Goal: Check status

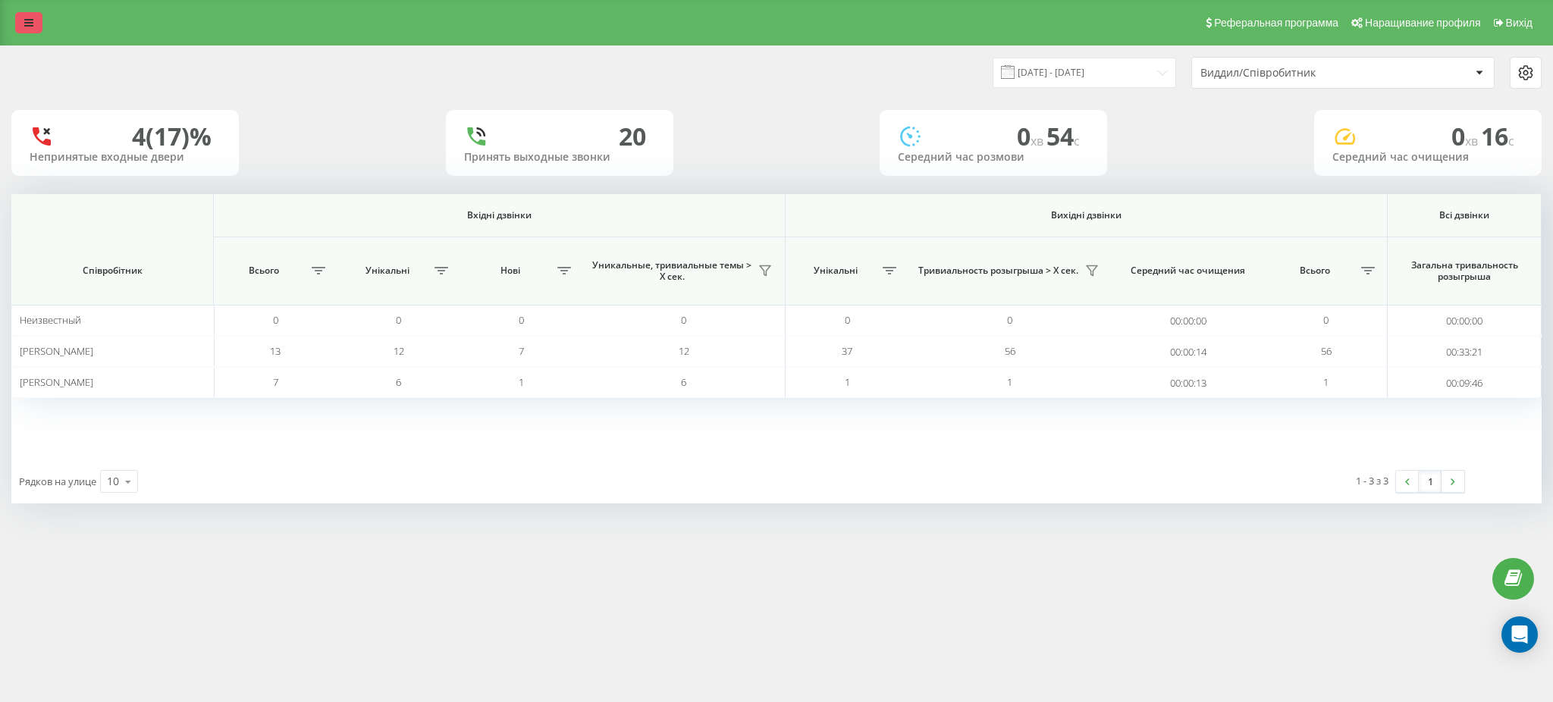
click at [25, 23] on icon at bounding box center [28, 22] width 9 height 11
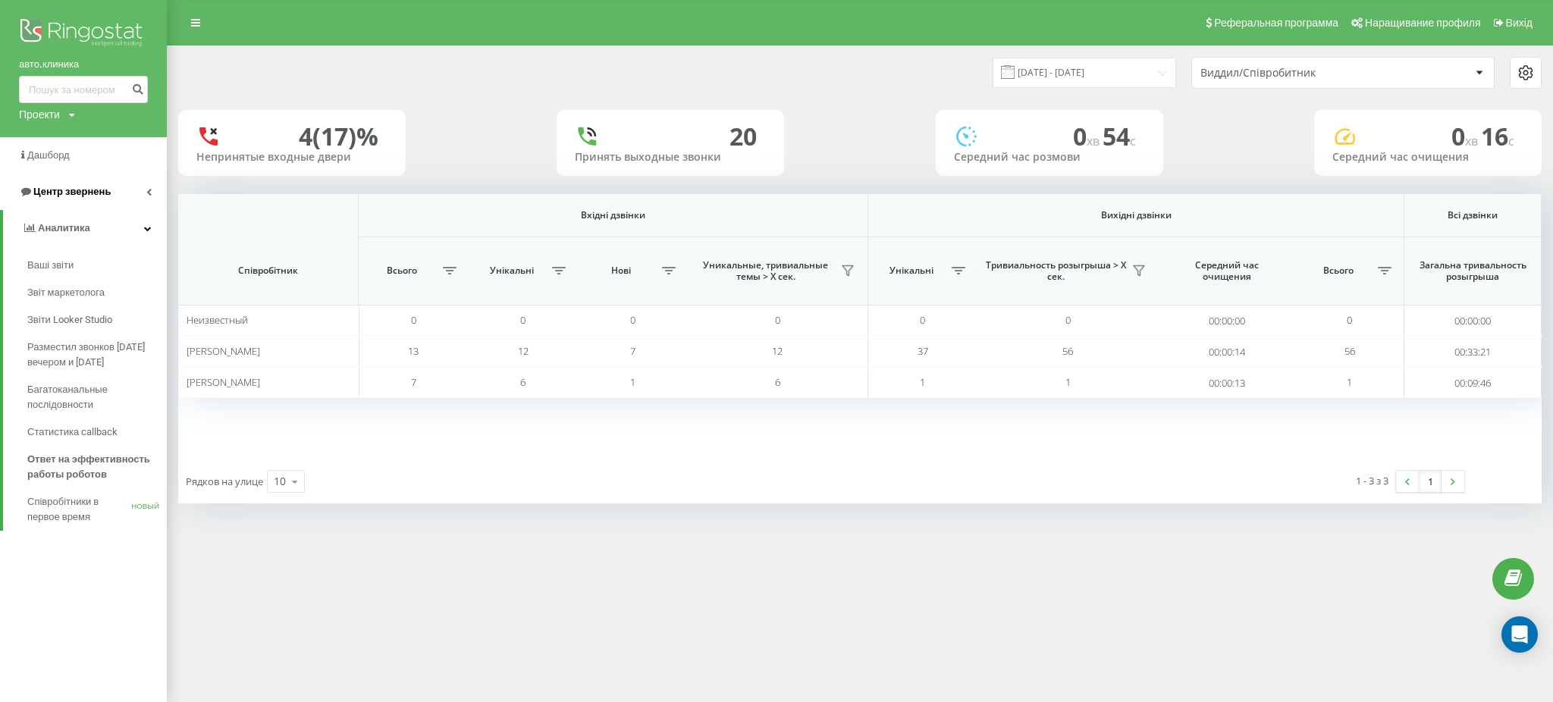
click at [96, 190] on font "Центр звернень" at bounding box center [71, 191] width 77 height 11
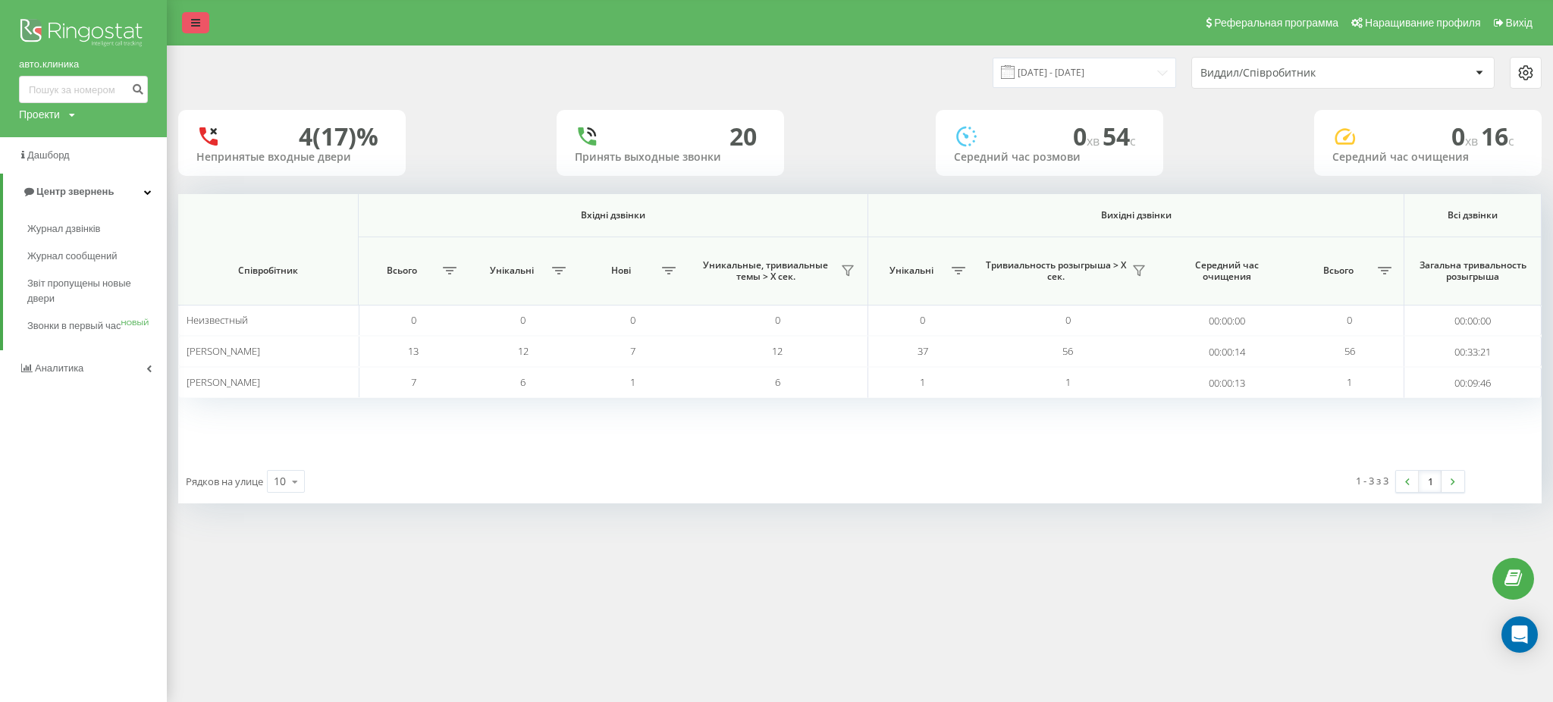
click at [191, 24] on icon at bounding box center [195, 22] width 9 height 11
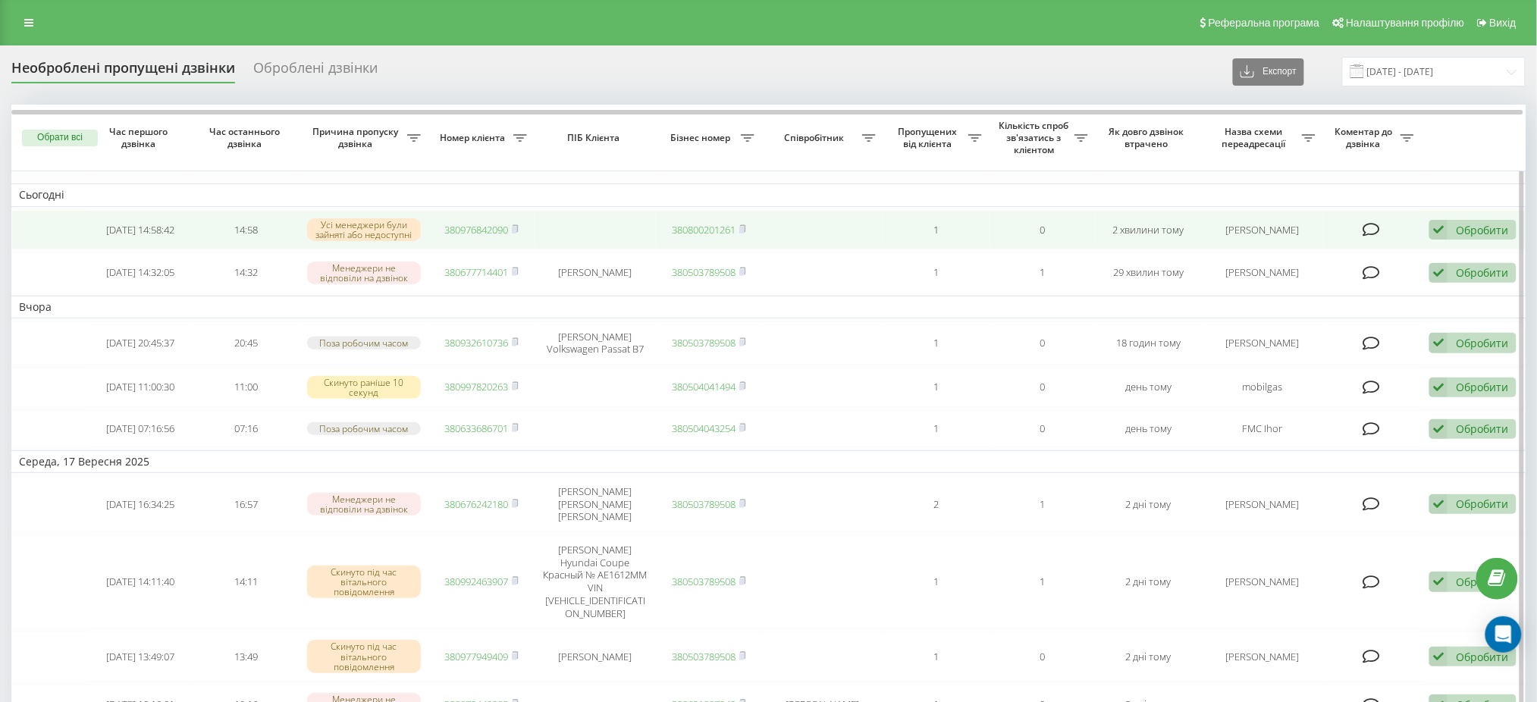
click at [469, 226] on link "380976842090" at bounding box center [476, 230] width 64 height 14
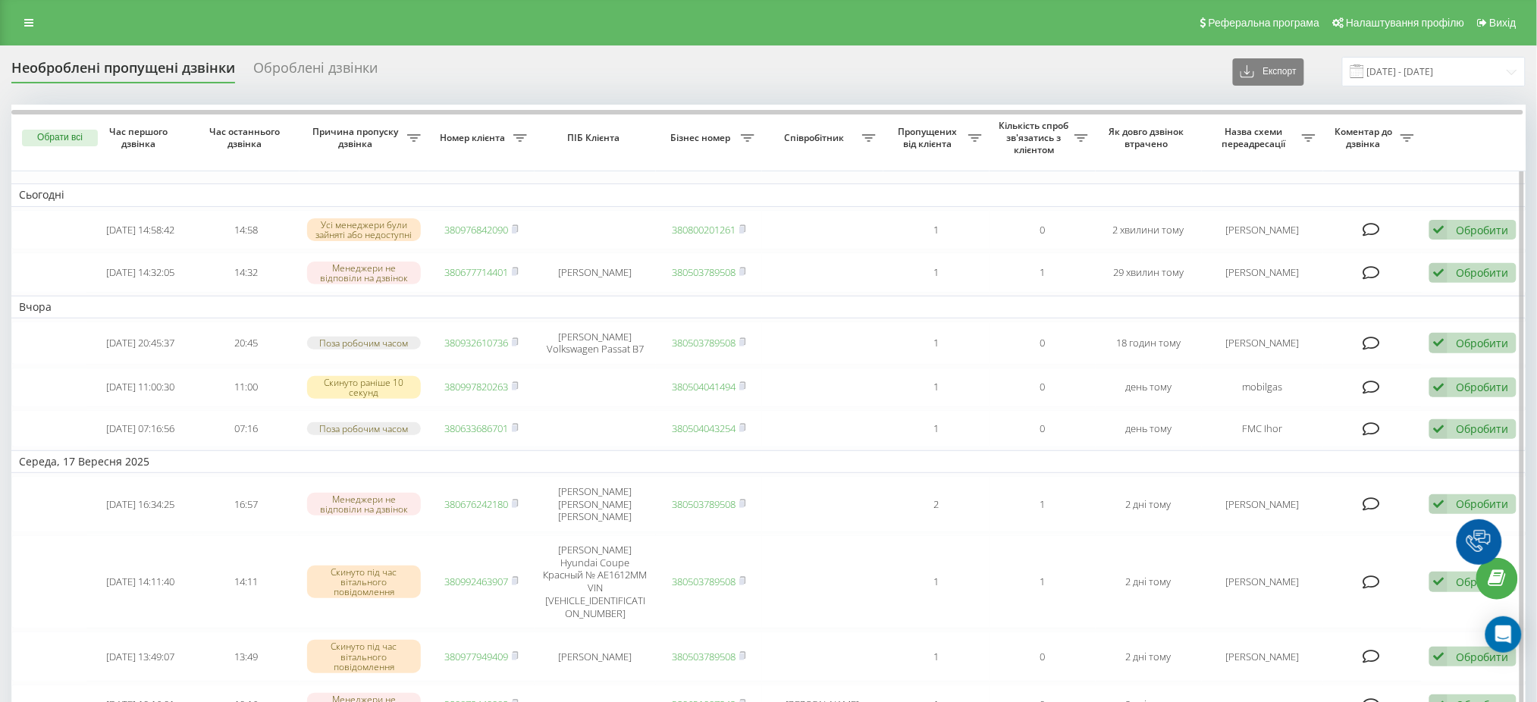
click at [830, 190] on td "Сьогодні" at bounding box center [769, 195] width 1517 height 23
